Goal: Task Accomplishment & Management: Use online tool/utility

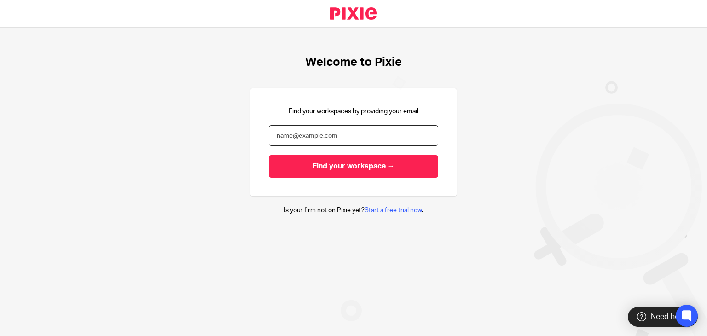
click at [287, 132] on input "email" at bounding box center [353, 135] width 169 height 21
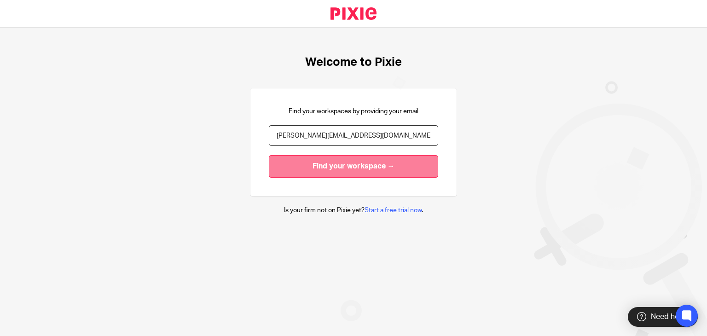
type input "[PERSON_NAME][EMAIL_ADDRESS][DOMAIN_NAME]"
click at [331, 168] on input "Find your workspace →" at bounding box center [353, 166] width 169 height 23
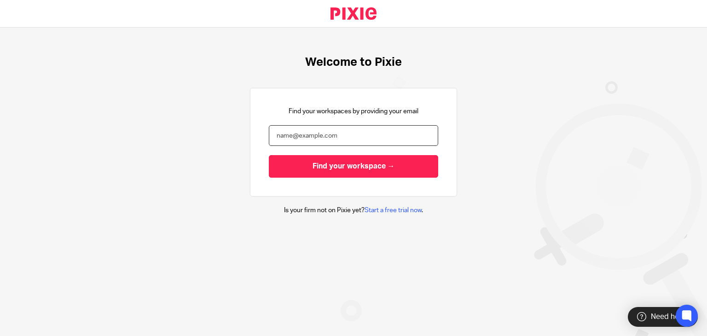
drag, startPoint x: 319, startPoint y: 133, endPoint x: 317, endPoint y: 139, distance: 5.4
click at [317, 135] on input "email" at bounding box center [353, 135] width 169 height 21
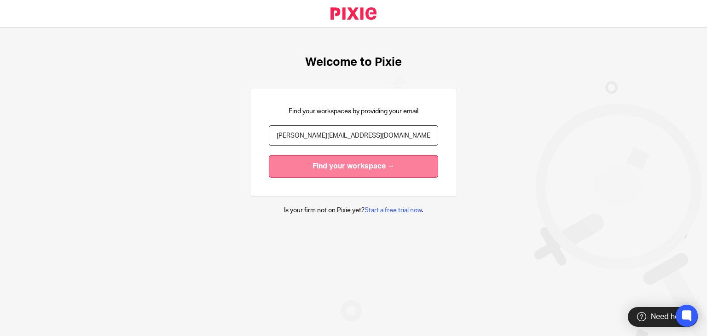
type input "nicolee@maxaccountants.co.uk"
click at [326, 170] on input "Find your workspace →" at bounding box center [353, 166] width 169 height 23
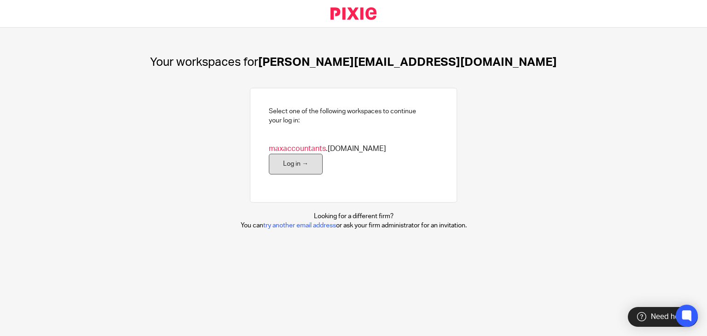
click at [323, 154] on link "Log in →" at bounding box center [296, 164] width 54 height 21
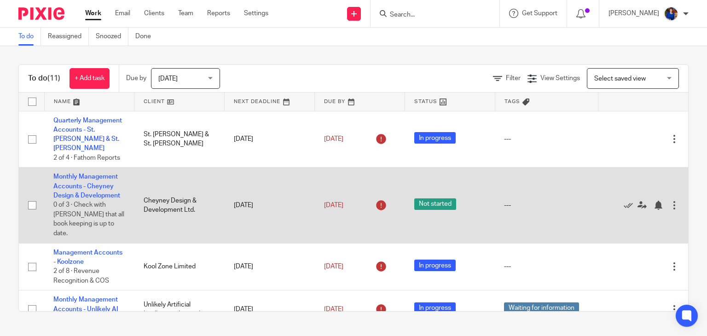
click at [94, 181] on td "Monthly Management Accounts - [PERSON_NAME] Design & Development 0 of 3 · Check…" at bounding box center [89, 205] width 90 height 75
click at [81, 174] on link "Monthly Management Accounts - Cheyney Design & Development" at bounding box center [86, 186] width 67 height 25
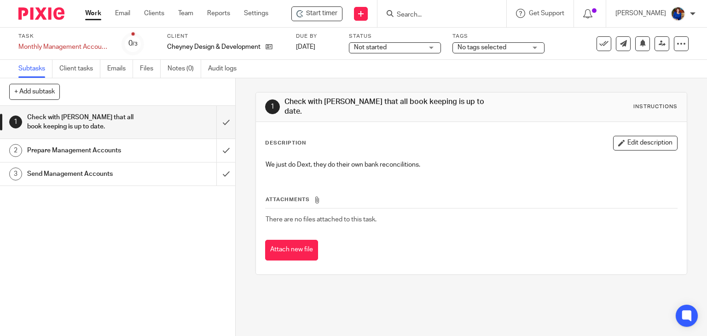
click at [422, 8] on form at bounding box center [445, 14] width 98 height 12
click at [418, 11] on input "Search" at bounding box center [437, 15] width 83 height 8
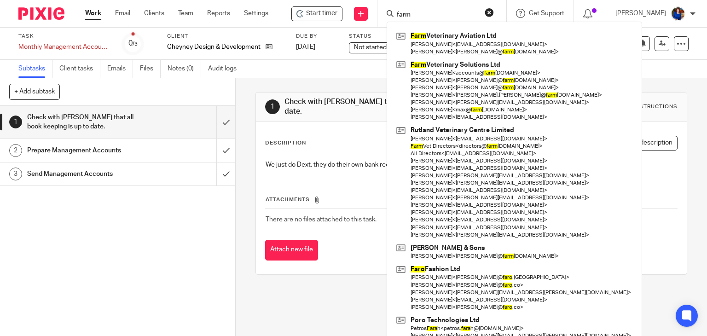
type input "farm"
click button "submit" at bounding box center [0, 0] width 0 height 0
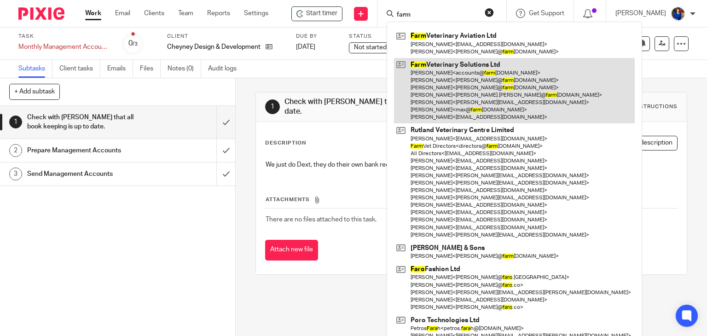
click at [436, 69] on link at bounding box center [514, 91] width 241 height 66
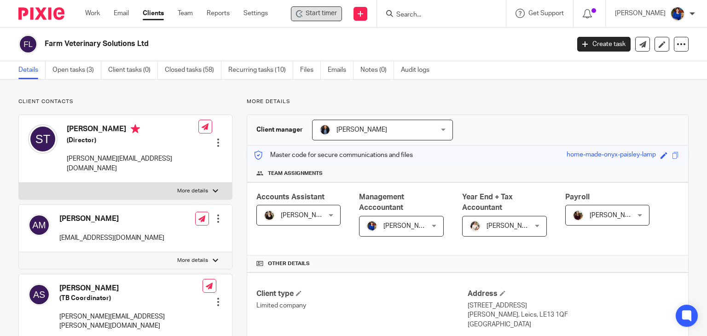
click at [314, 16] on span "Start timer" at bounding box center [321, 14] width 31 height 10
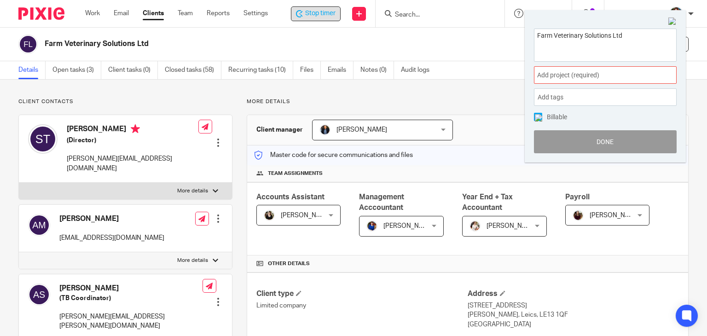
click at [544, 70] on div "Add project (required) :" at bounding box center [605, 74] width 143 height 17
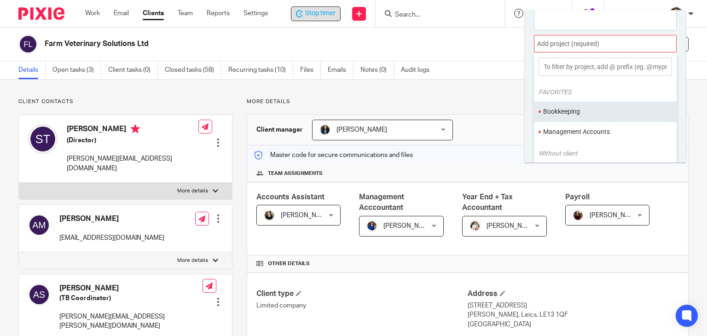
scroll to position [45, 0]
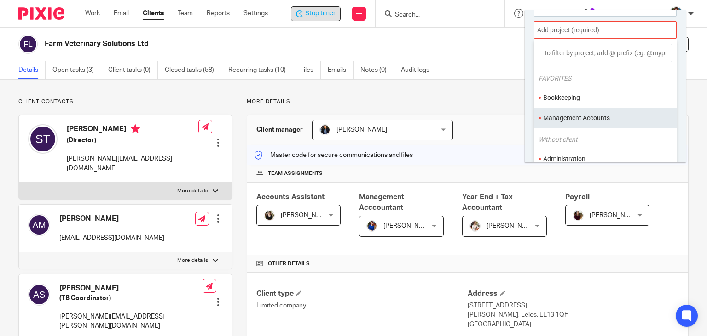
click at [556, 115] on li "Management Accounts" at bounding box center [603, 118] width 120 height 10
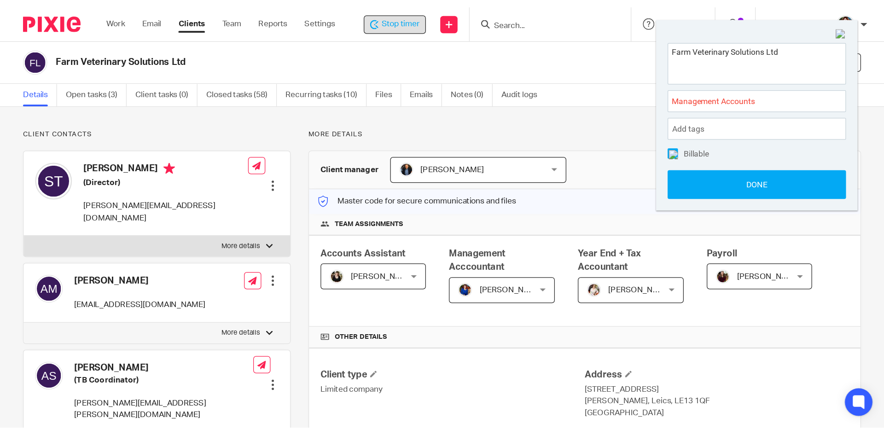
scroll to position [0, 0]
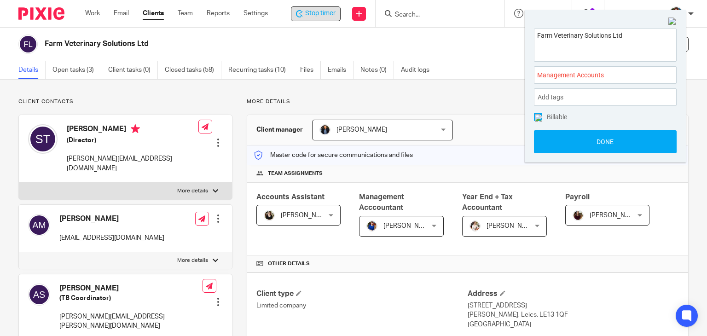
click at [534, 115] on span at bounding box center [538, 117] width 8 height 8
click at [543, 140] on button "Done" at bounding box center [605, 141] width 143 height 23
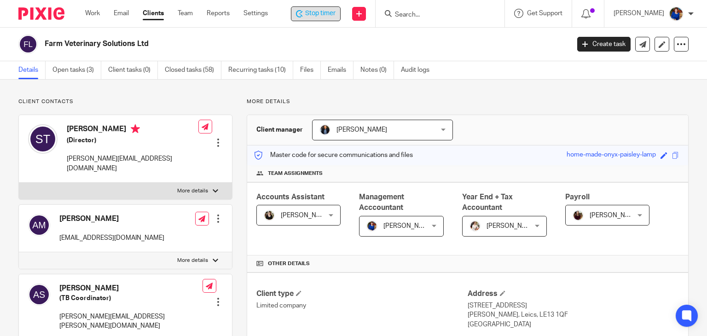
click at [548, 276] on div "Client type Limited company Address 1-3 Kings Road Melton Mowbray, Leics, LE13 …" at bounding box center [467, 310] width 441 height 74
click at [582, 301] on p "1-3 Kings Road" at bounding box center [573, 305] width 211 height 9
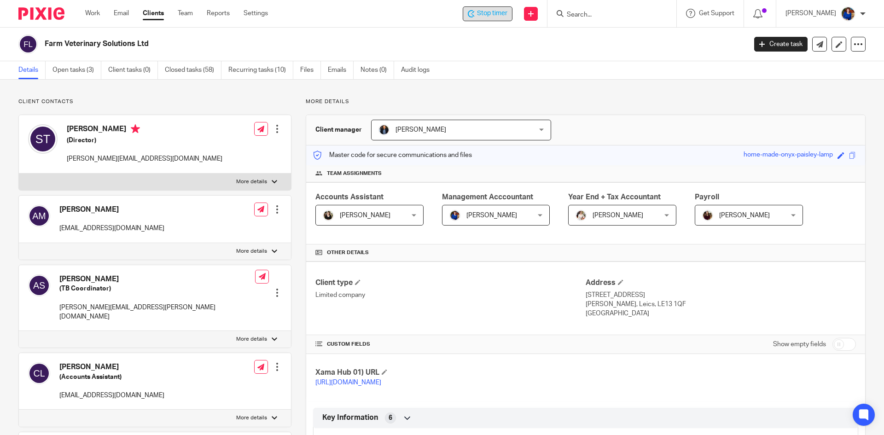
click at [492, 17] on span "Stop timer" at bounding box center [492, 14] width 30 height 10
click at [86, 11] on link "Work" at bounding box center [92, 13] width 15 height 9
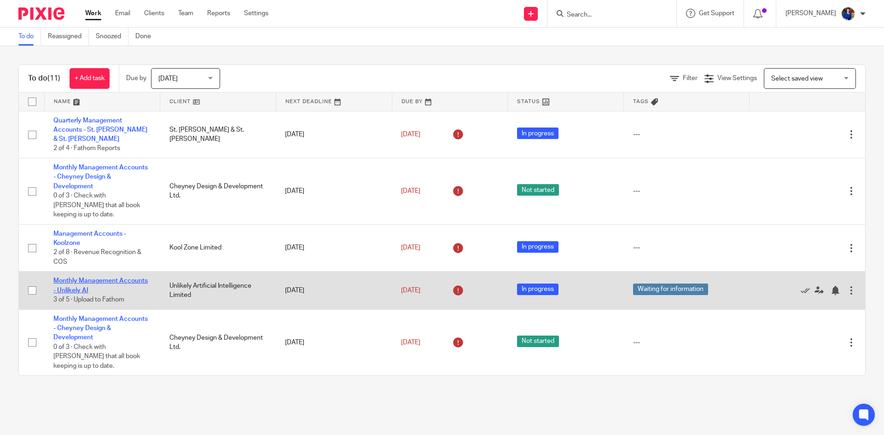
click at [111, 278] on link "Monthly Management Accounts - Unlikely AI" at bounding box center [100, 286] width 94 height 16
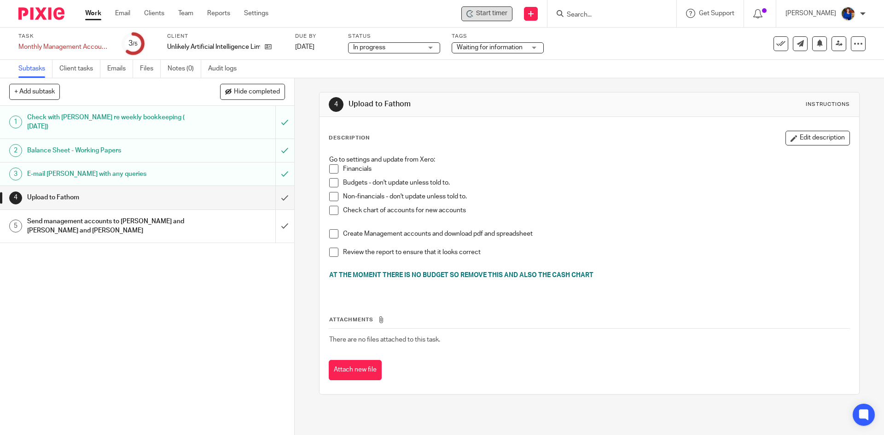
click at [495, 13] on span "Start timer" at bounding box center [491, 14] width 31 height 10
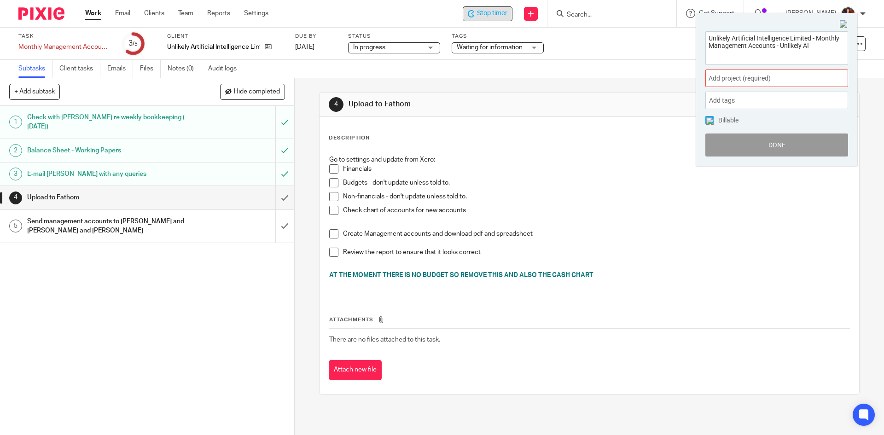
click at [770, 84] on div "Add project (required) :" at bounding box center [776, 78] width 143 height 17
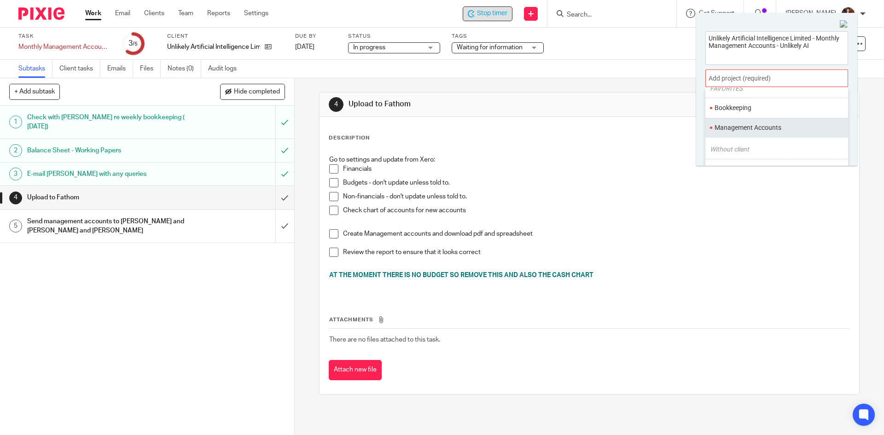
scroll to position [46, 0]
click at [757, 121] on li "Management Accounts" at bounding box center [774, 120] width 120 height 10
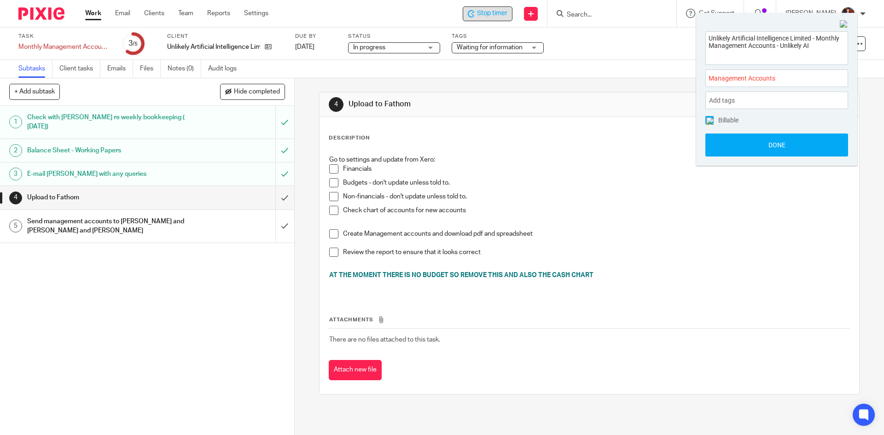
click at [705, 120] on div "Unlikely Artificial Intelligence Limited - Monthly Management Accounts - Unlike…" at bounding box center [776, 94] width 161 height 144
drag, startPoint x: 709, startPoint y: 118, endPoint x: 717, endPoint y: 129, distance: 12.9
click at [709, 119] on img at bounding box center [709, 120] width 7 height 7
click at [720, 137] on button "Done" at bounding box center [776, 144] width 143 height 23
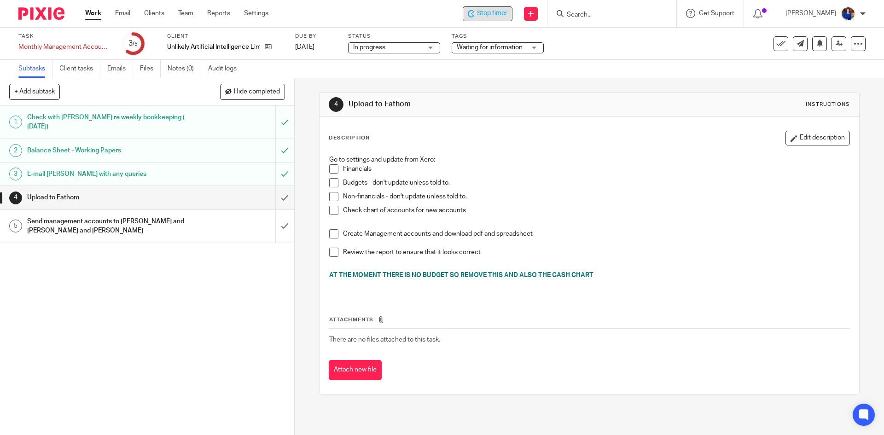
click at [499, 10] on span "Stop timer" at bounding box center [492, 14] width 30 height 10
